Goal: Task Accomplishment & Management: Use online tool/utility

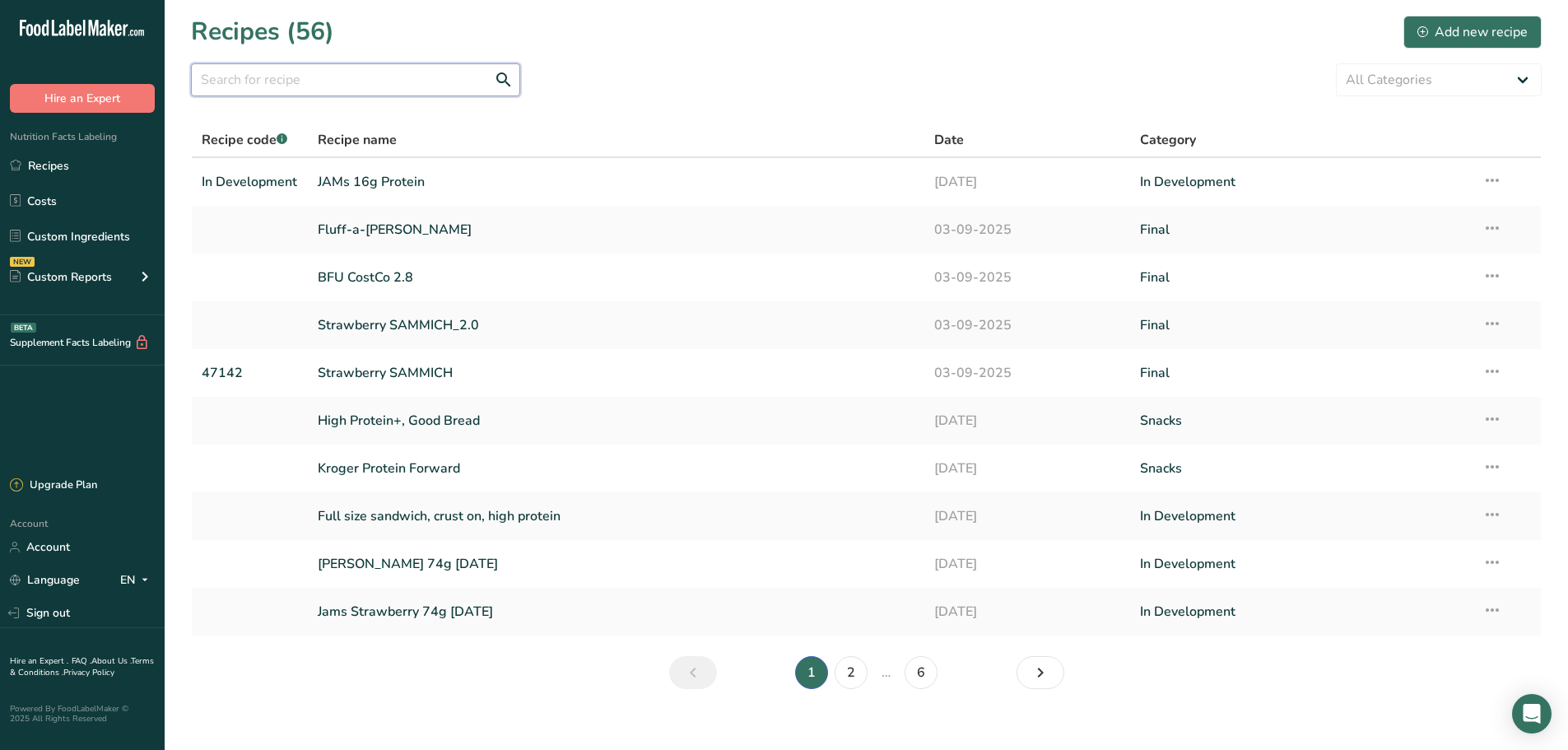
click at [518, 72] on input "text" at bounding box center [355, 79] width 330 height 33
click at [446, 77] on input "text" at bounding box center [355, 79] width 330 height 33
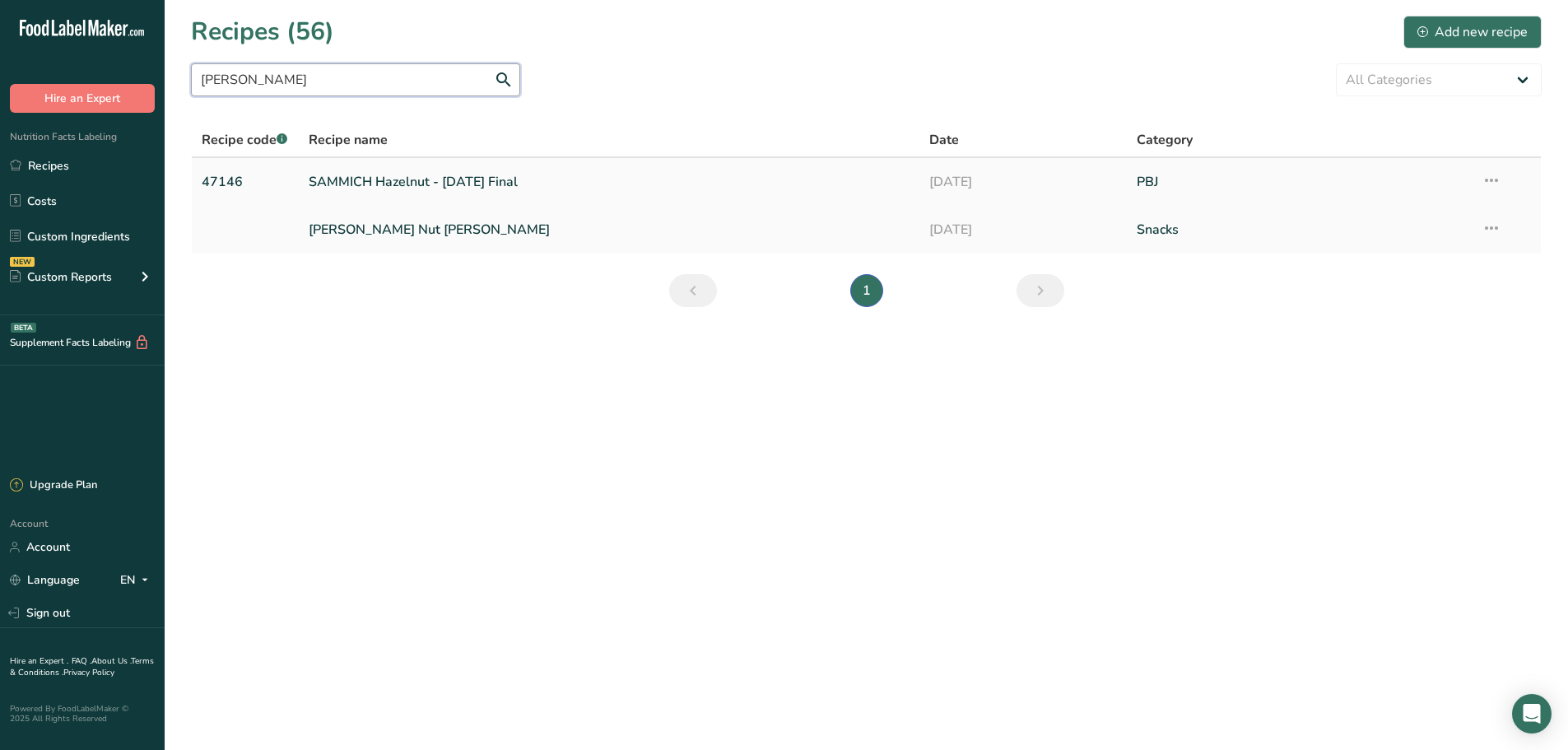
type input "[PERSON_NAME]"
click at [459, 191] on link "SAMMICH Hazelnut - [DATE] Final" at bounding box center [610, 182] width 602 height 35
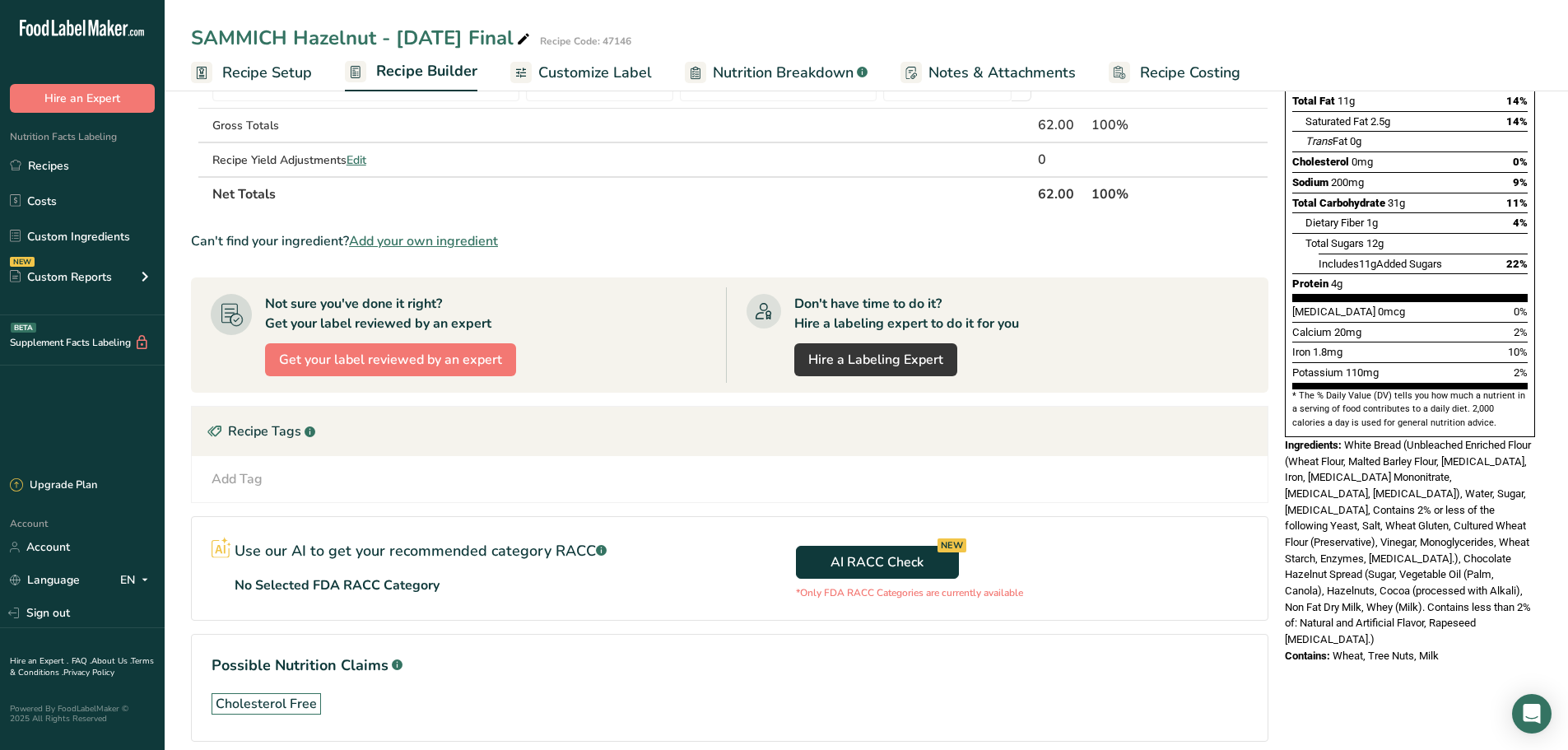
scroll to position [247, 0]
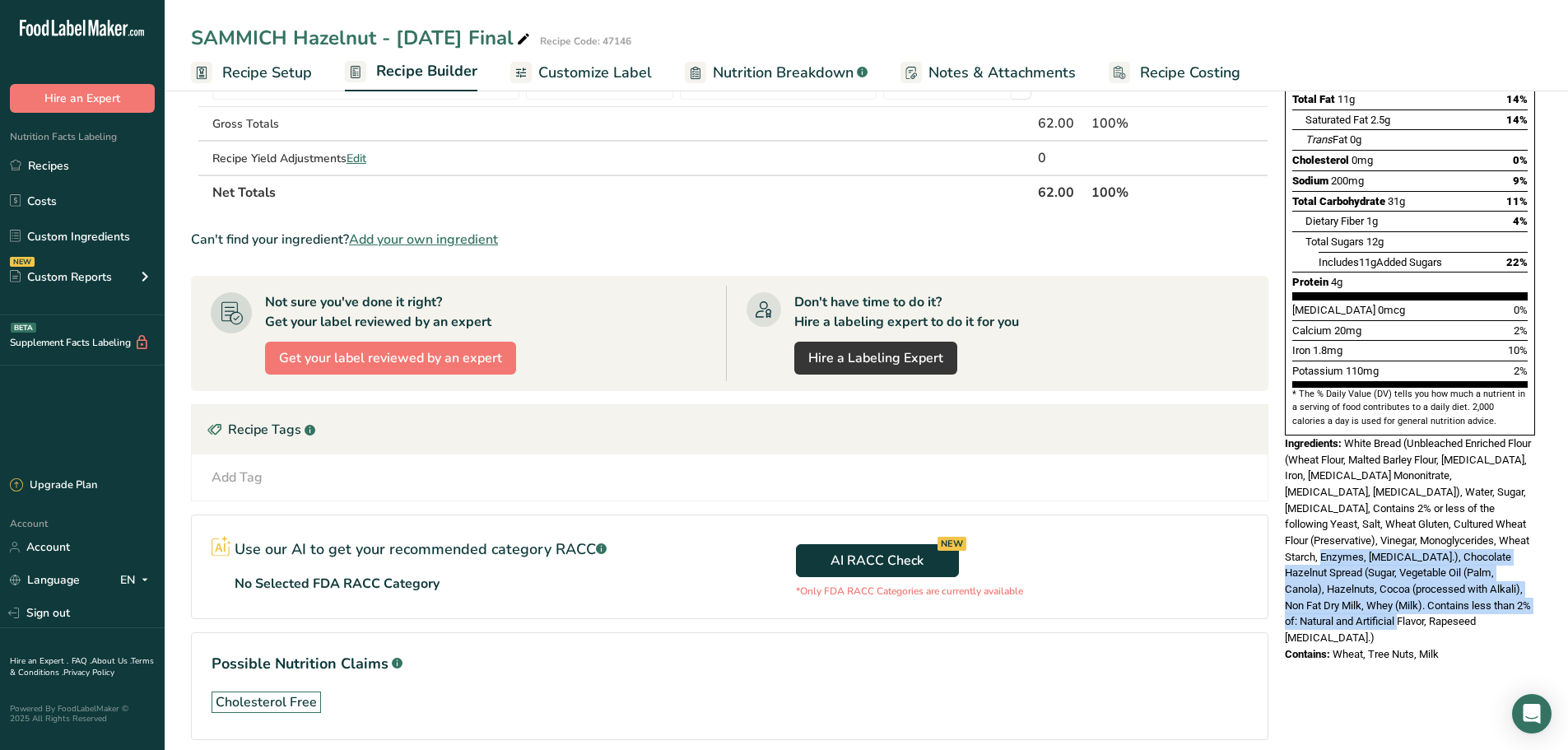
drag, startPoint x: 1484, startPoint y: 503, endPoint x: 1488, endPoint y: 582, distance: 79.1
click at [1488, 582] on div "Ingredients: White Bread (Unbleached Enriched Flour (Wheat Flour, Malted Barley…" at bounding box center [1410, 541] width 251 height 211
copy span "Chocolate Hazelnut Spread (Sugar, Vegetable Oil (Palm, Canola), Hazelnuts, Coco…"
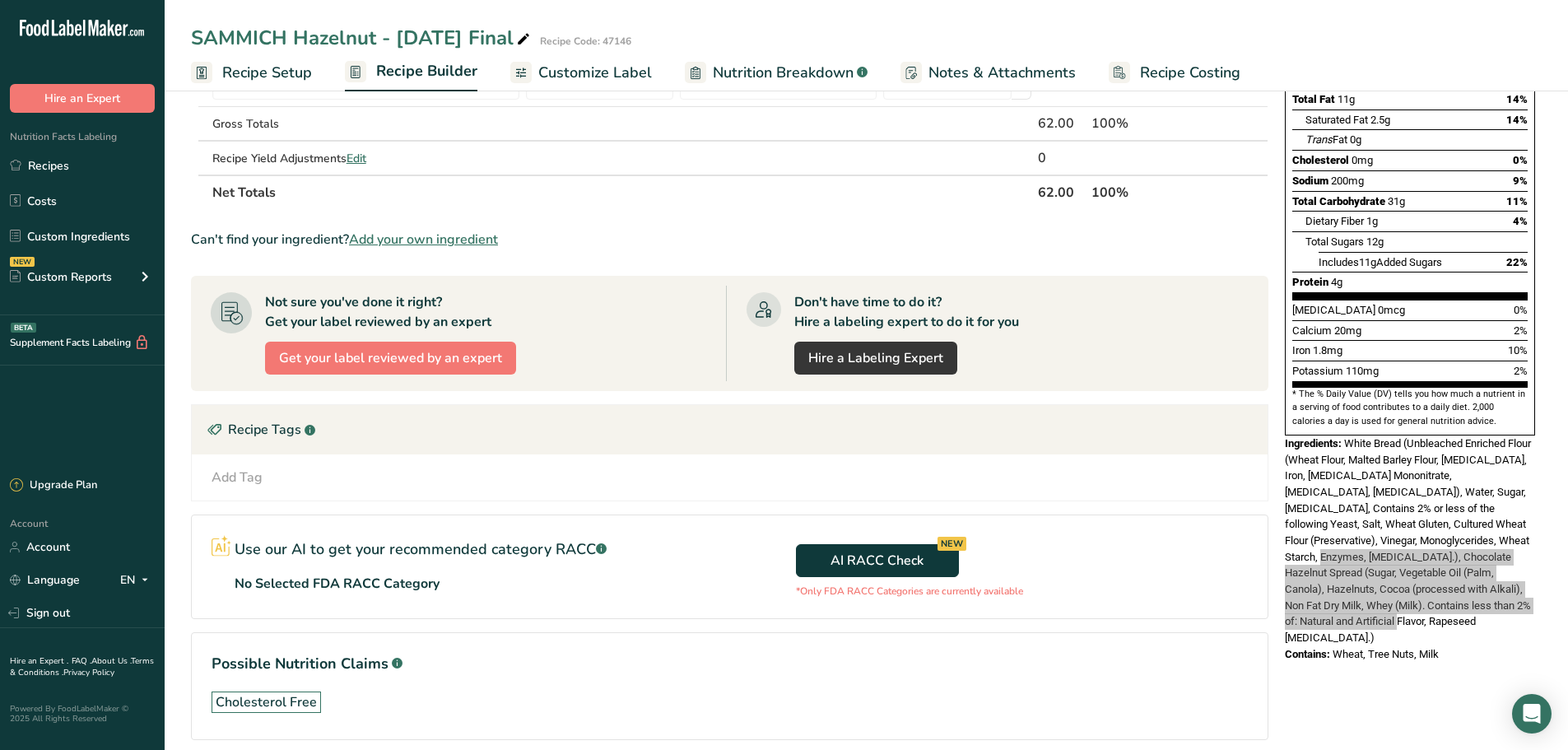
scroll to position [0, 0]
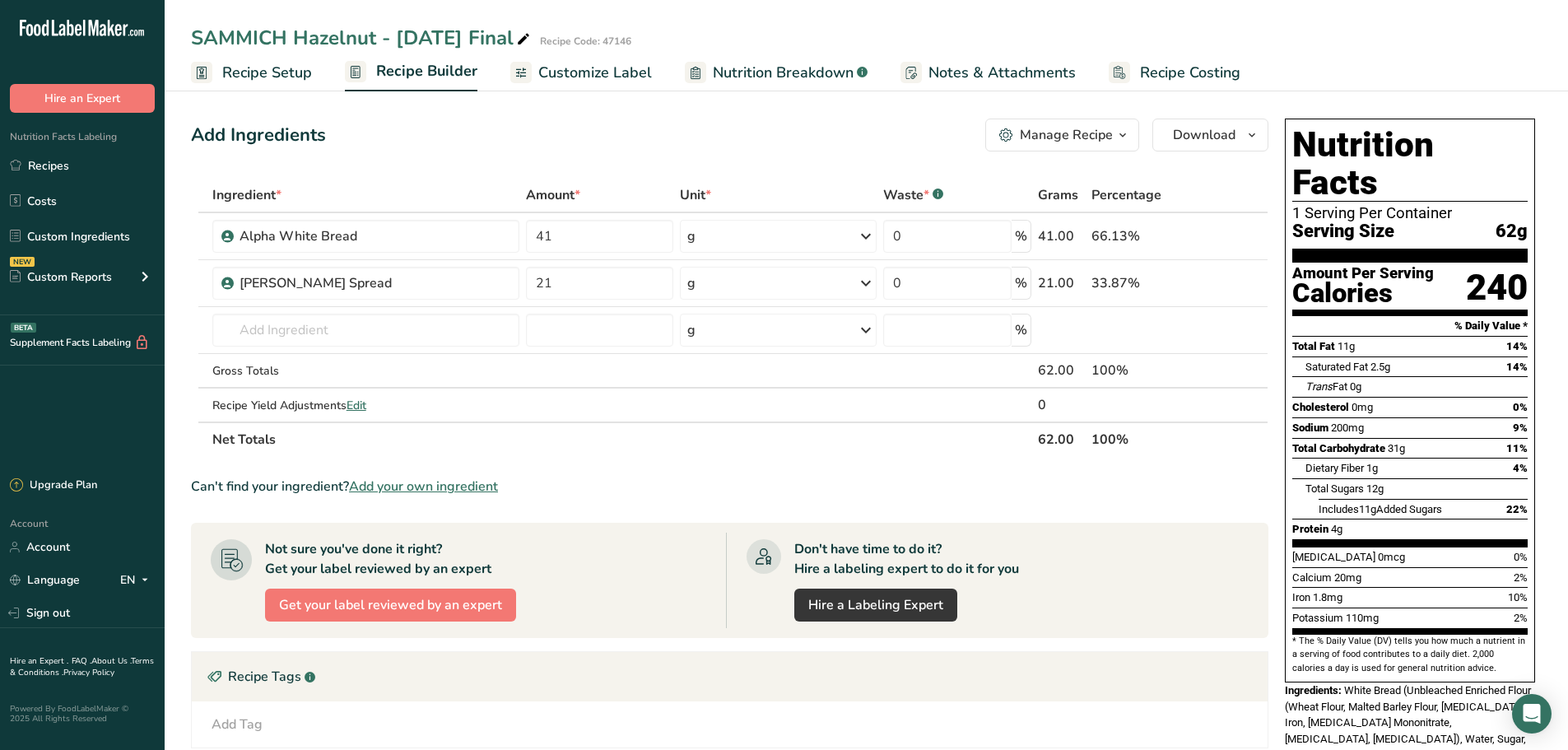
click at [280, 80] on span "Recipe Setup" at bounding box center [266, 73] width 90 height 23
